Goal: Find contact information: Find contact information

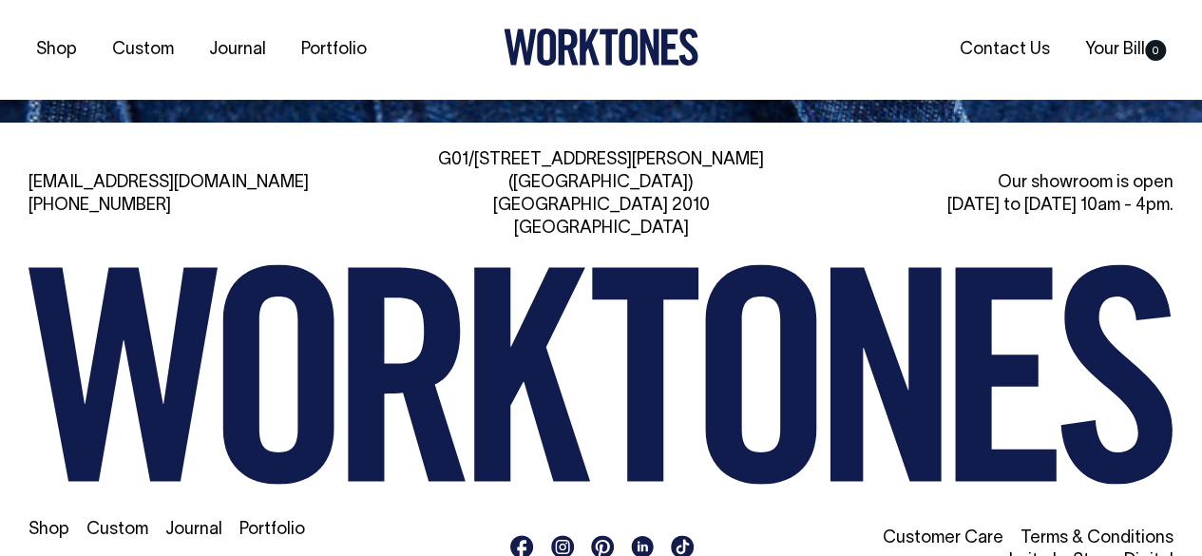
scroll to position [4016, 0]
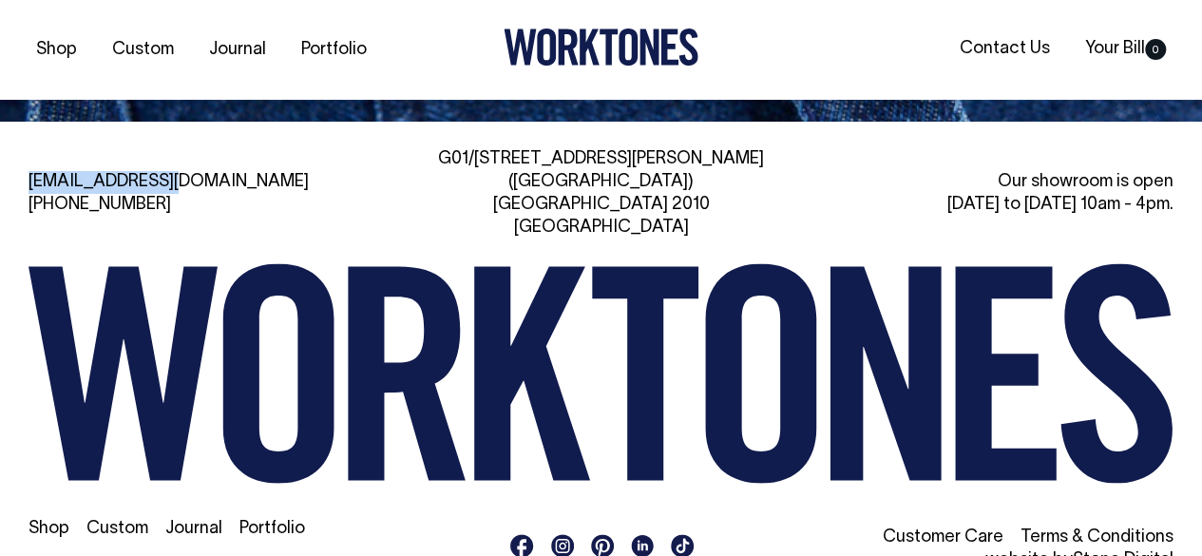
drag, startPoint x: 203, startPoint y: 155, endPoint x: 26, endPoint y: 141, distance: 178.3
click at [26, 141] on div "[EMAIL_ADDRESS][DOMAIN_NAME] [PHONE_NUMBER] [STREET_ADDRESS][PERSON_NAME] Our s…" at bounding box center [601, 365] width 1202 height 486
click at [233, 172] on div "[EMAIL_ADDRESS][DOMAIN_NAME] [PHONE_NUMBER]" at bounding box center [210, 194] width 363 height 46
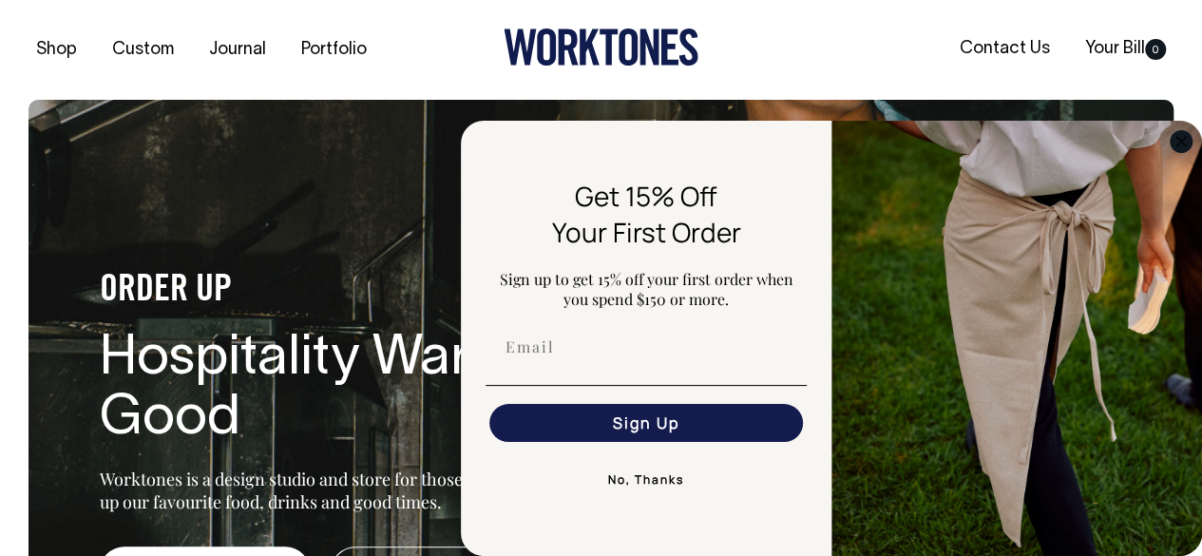
click at [1183, 141] on circle "Close dialog" at bounding box center [1182, 141] width 22 height 22
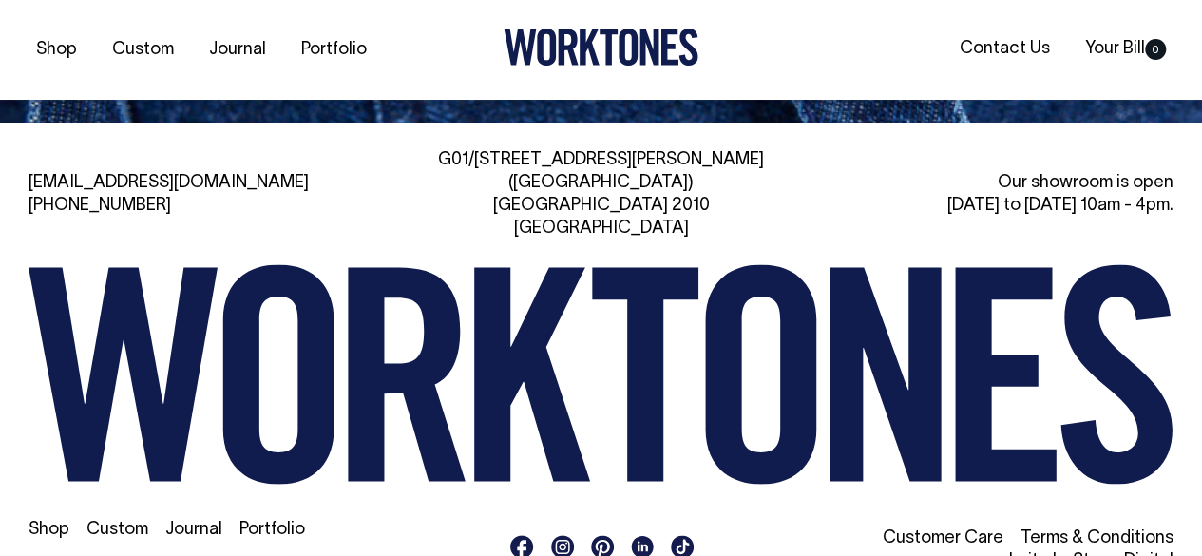
scroll to position [4016, 0]
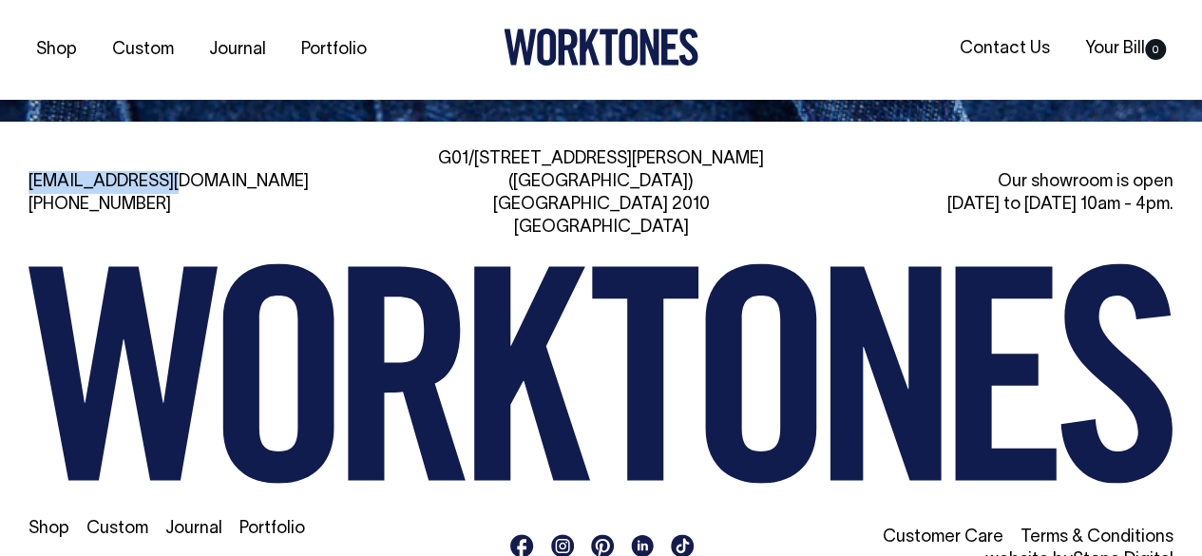
drag, startPoint x: 200, startPoint y: 147, endPoint x: 29, endPoint y: 136, distance: 171.5
click at [29, 136] on div "[EMAIL_ADDRESS][DOMAIN_NAME] [PHONE_NUMBER] [STREET_ADDRESS][PERSON_NAME] Our s…" at bounding box center [601, 365] width 1202 height 486
copy link "[EMAIL_ADDRESS][DOMAIN_NAME]"
